Goal: Task Accomplishment & Management: Use online tool/utility

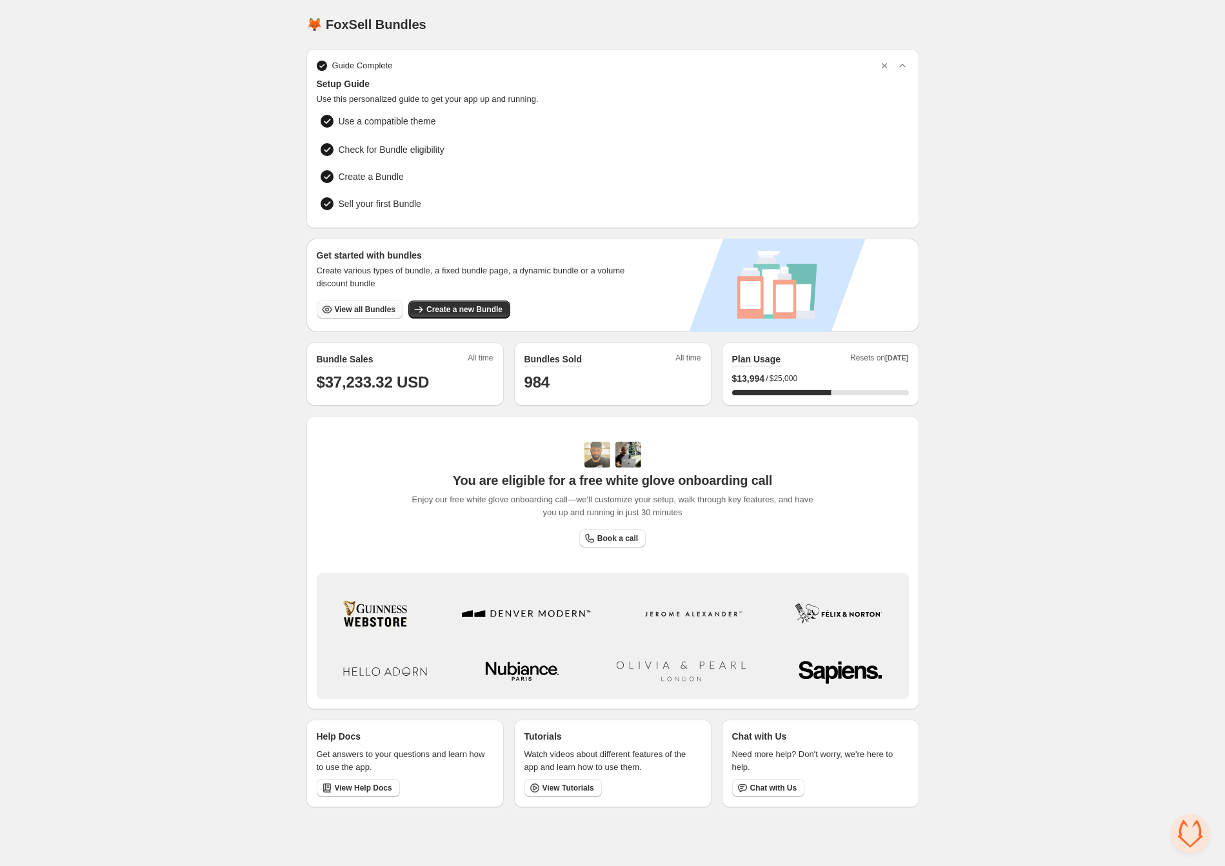
click at [382, 306] on span "View all Bundles" at bounding box center [365, 309] width 61 height 10
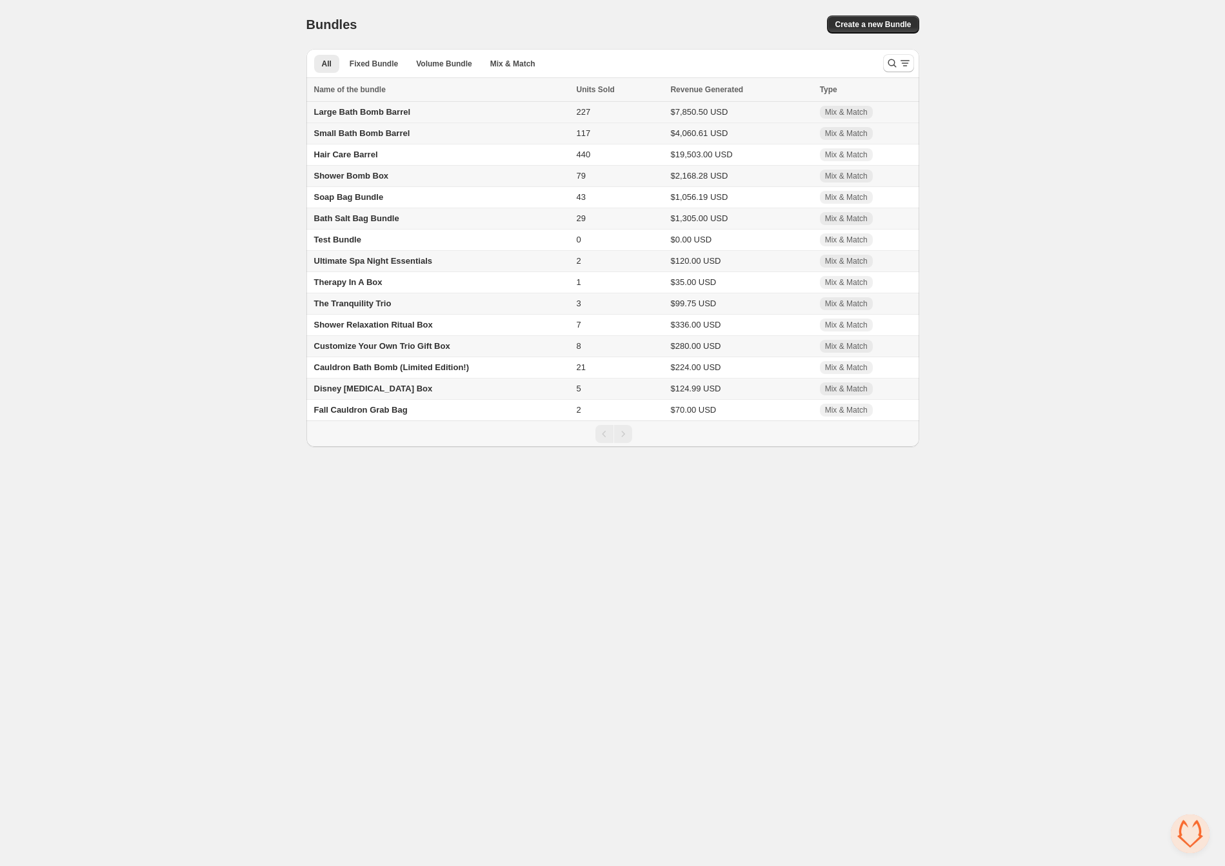
click at [328, 110] on span "Large Bath Bomb Barrel" at bounding box center [362, 112] width 97 height 10
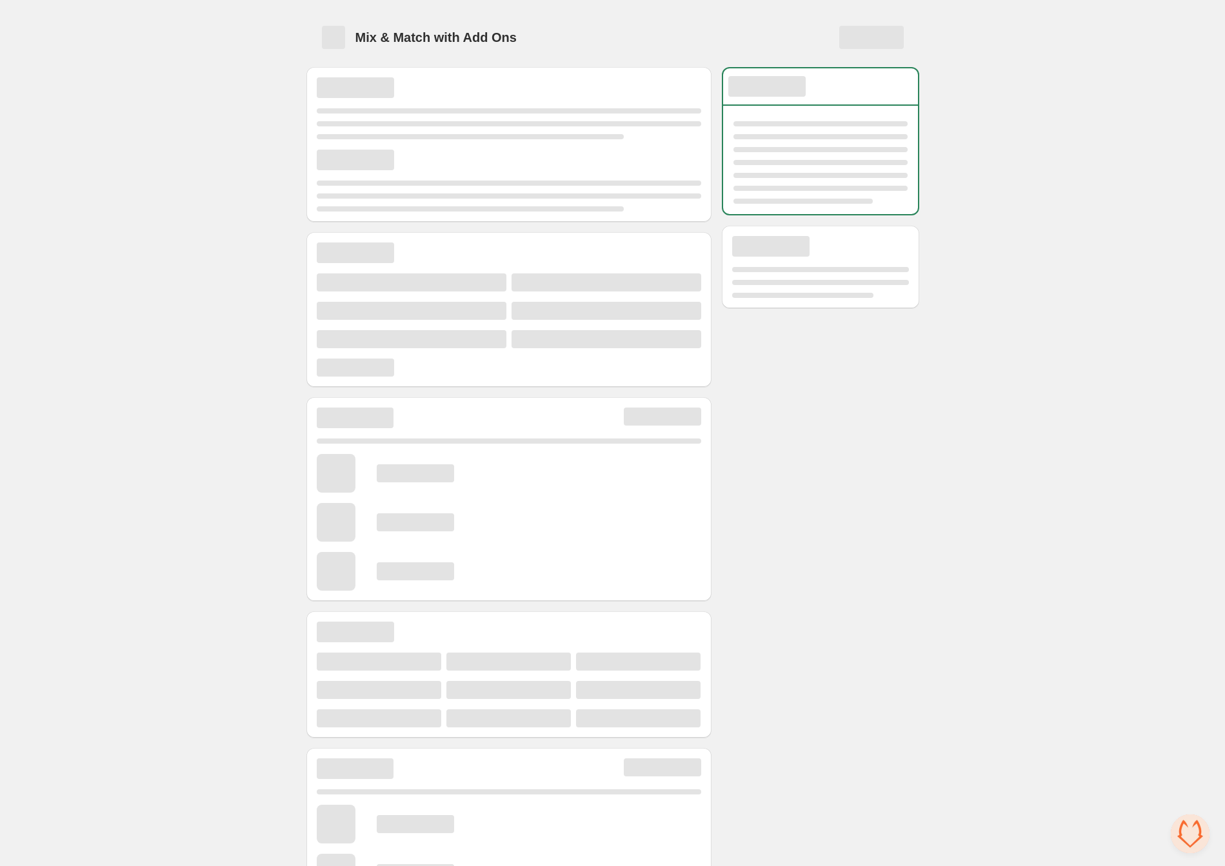
scroll to position [228, 0]
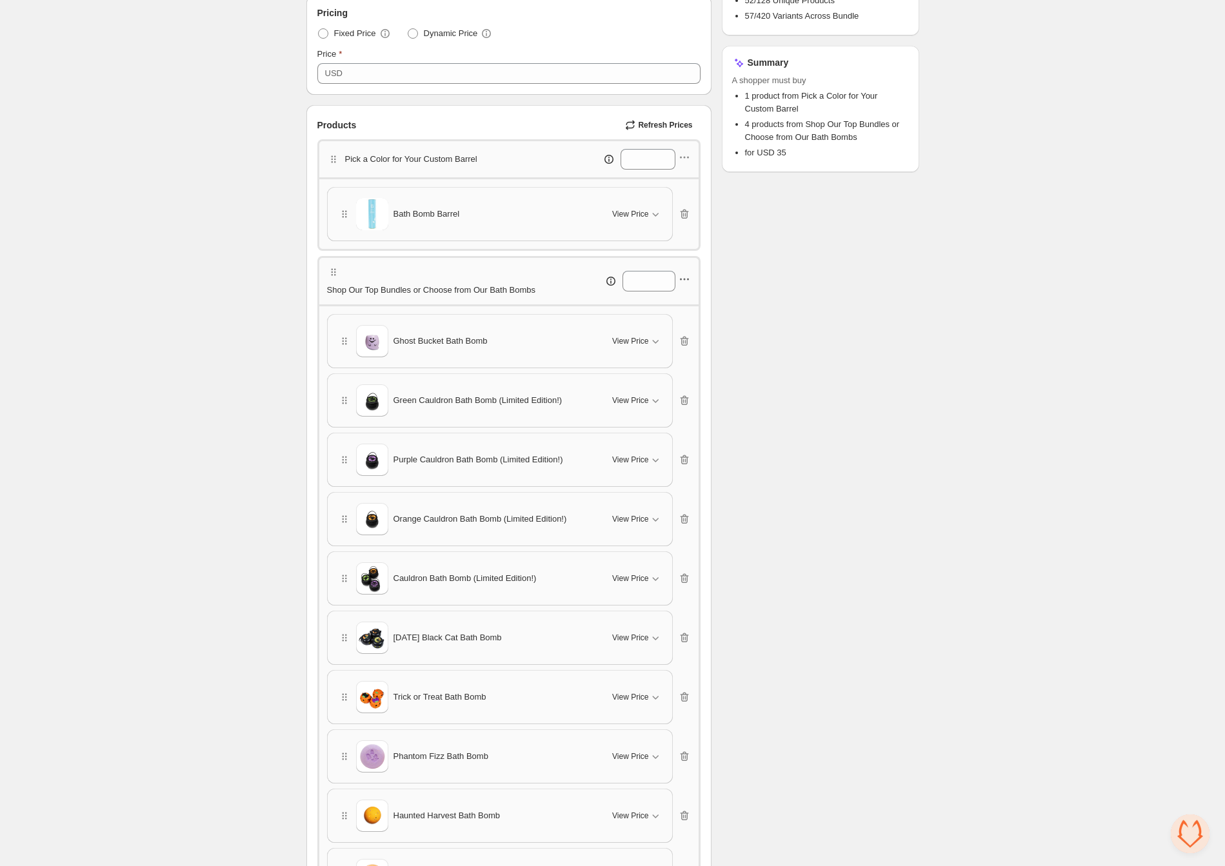
click at [684, 286] on icon "button" at bounding box center [684, 279] width 13 height 13
click at [682, 333] on span "Edit products" at bounding box center [691, 328] width 70 height 13
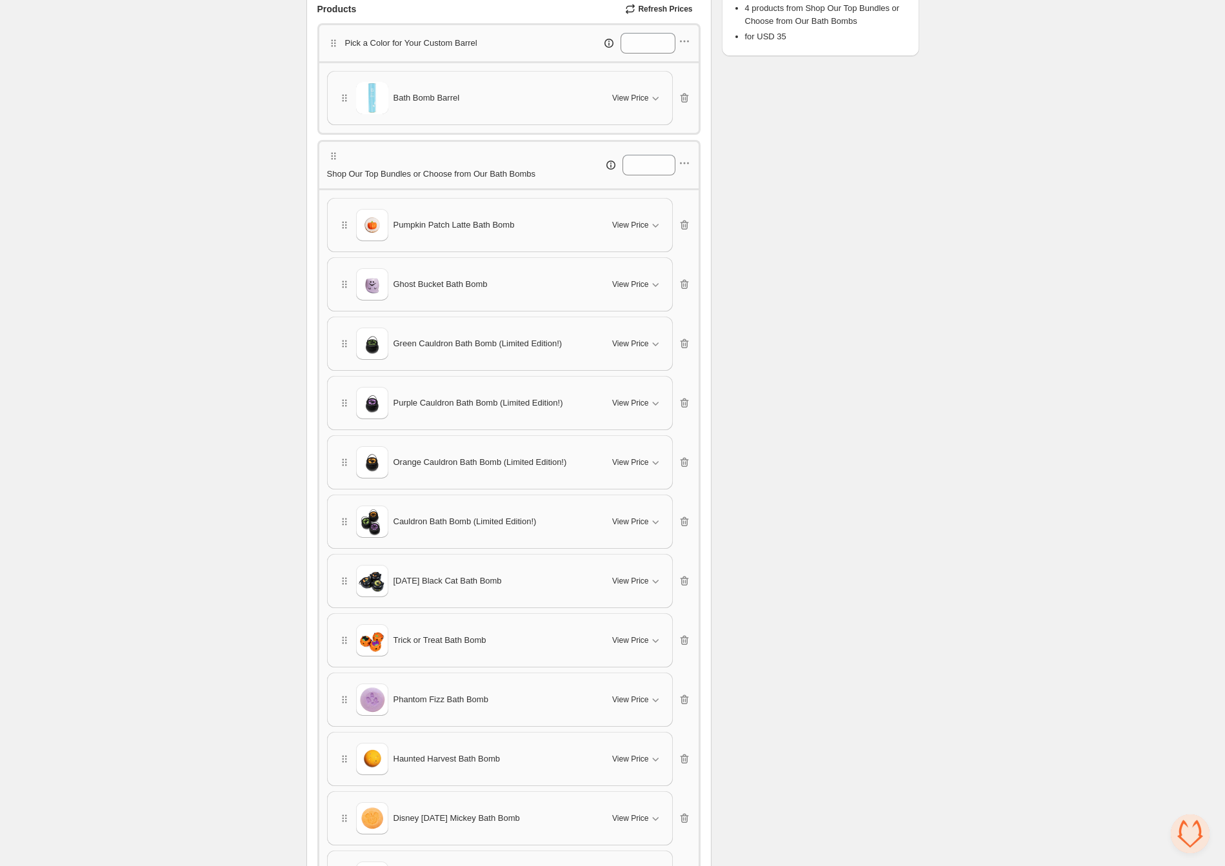
scroll to position [350, 0]
